Goal: Navigation & Orientation: Understand site structure

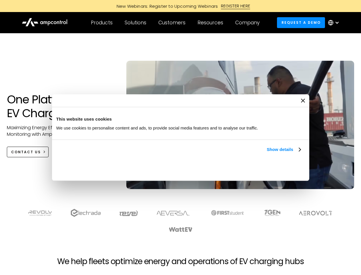
click at [267, 153] on link "Show details" at bounding box center [284, 149] width 34 height 7
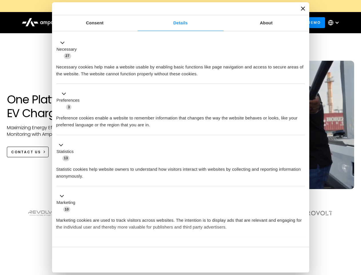
click at [301, 77] on div "Necessary cookies help make a website usable by enabling basic functions like p…" at bounding box center [180, 68] width 249 height 18
click at [355, 230] on section at bounding box center [180, 219] width 361 height 35
click at [176, 23] on div "Customers" at bounding box center [171, 22] width 27 height 6
click at [102, 23] on div "Products" at bounding box center [102, 22] width 22 height 6
click at [136, 23] on div "Solutions" at bounding box center [136, 22] width 22 height 6
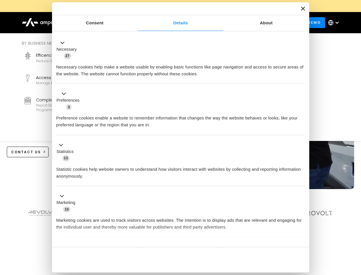
click at [173, 23] on div "Customers" at bounding box center [171, 22] width 27 height 6
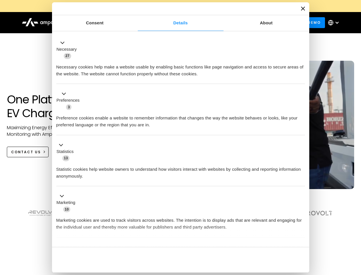
click at [212, 23] on div "Resources" at bounding box center [211, 22] width 26 height 6
click at [249, 23] on div "Company" at bounding box center [247, 22] width 24 height 6
click at [335, 23] on div at bounding box center [337, 22] width 5 height 5
